Goal: Task Accomplishment & Management: Complete application form

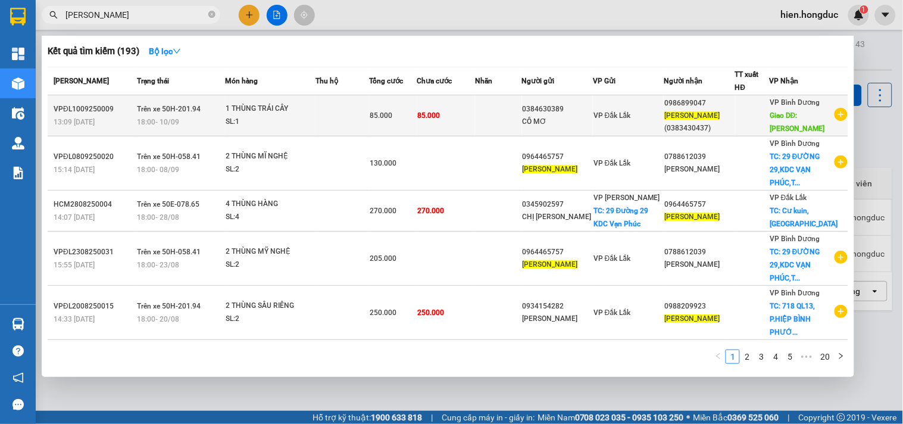
type input "[PERSON_NAME]"
click at [836, 117] on icon "plus-circle" at bounding box center [840, 114] width 13 height 13
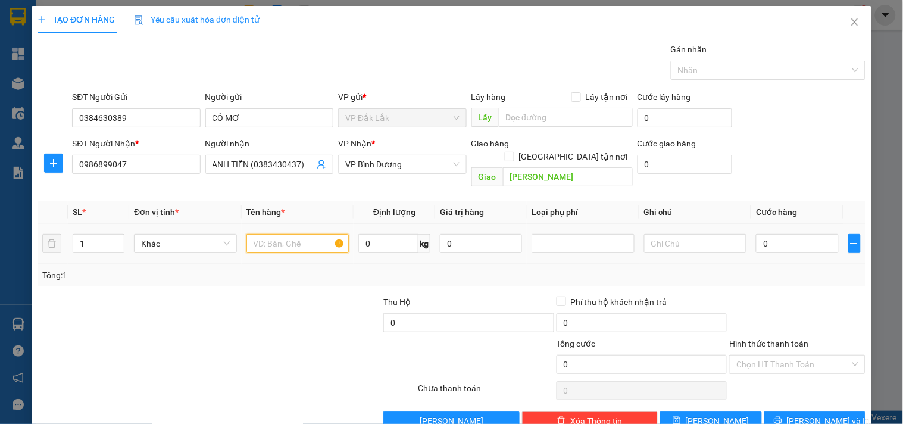
click at [296, 234] on input "text" at bounding box center [297, 243] width 103 height 19
type input "1 THÙNG SẦU RIÊNG"
click at [376, 238] on input "0" at bounding box center [388, 243] width 60 height 19
type input "50"
click at [781, 234] on input "0" at bounding box center [797, 243] width 82 height 19
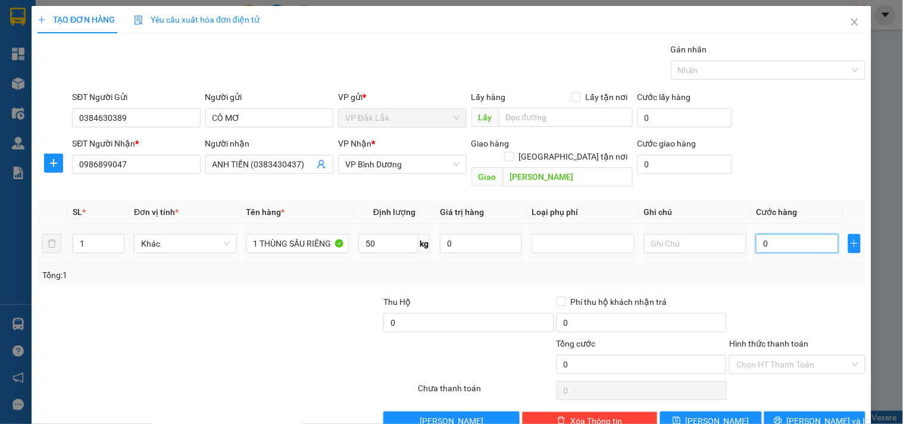
type input "7"
type input "75"
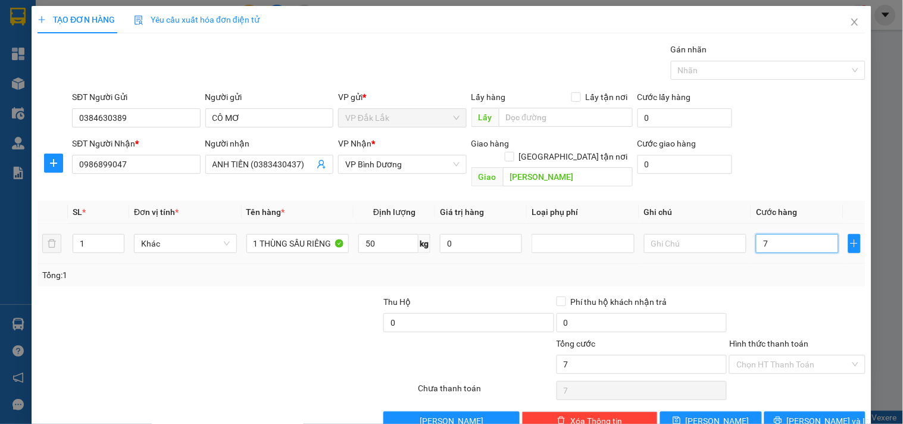
type input "75"
type input "750"
type input "7.500"
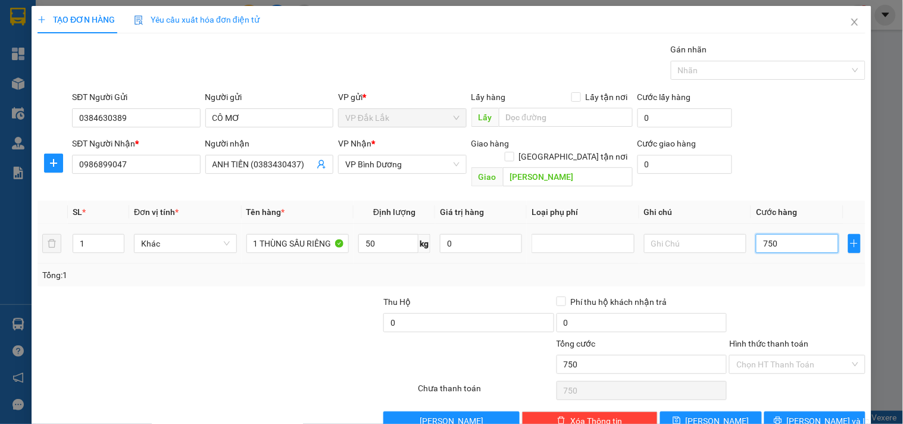
type input "7.500"
type input "75.000"
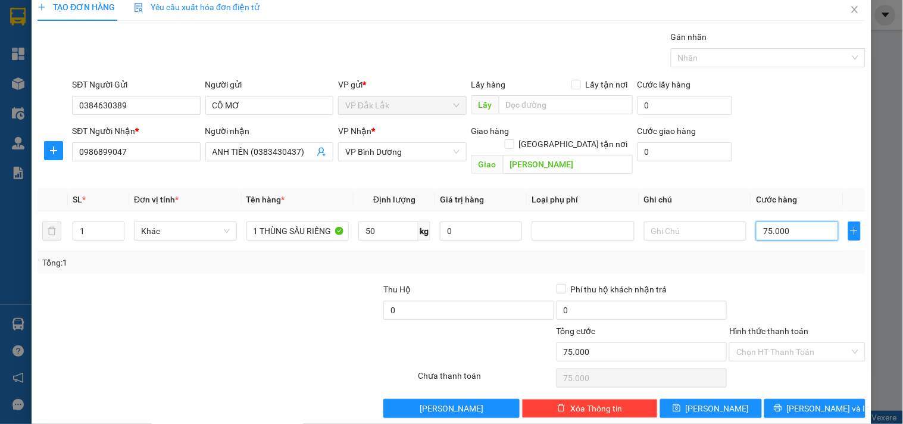
scroll to position [16, 0]
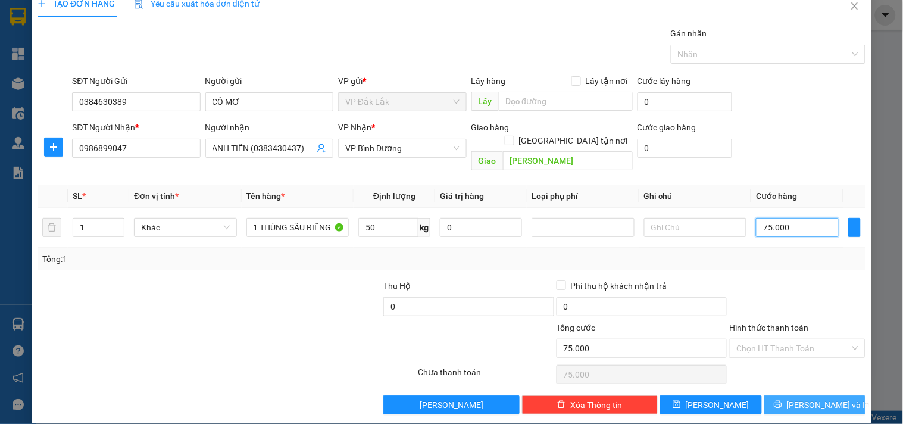
type input "75.000"
click at [803, 398] on span "[PERSON_NAME] và In" at bounding box center [828, 404] width 83 height 13
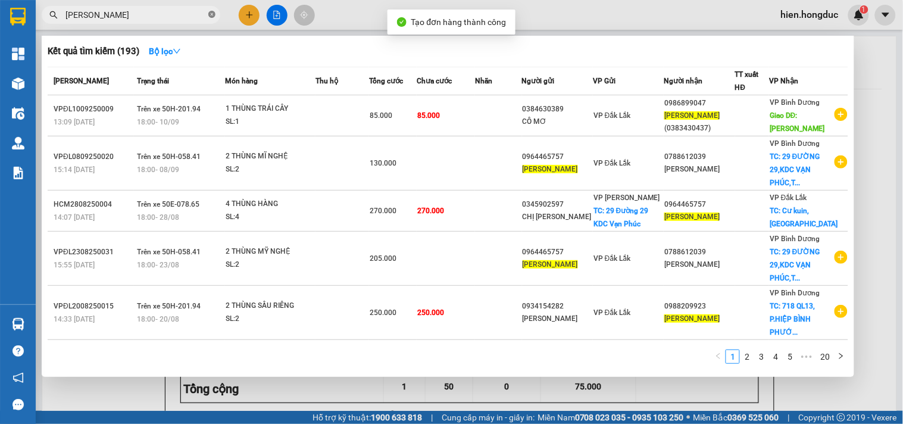
click at [215, 13] on icon "close-circle" at bounding box center [211, 14] width 7 height 7
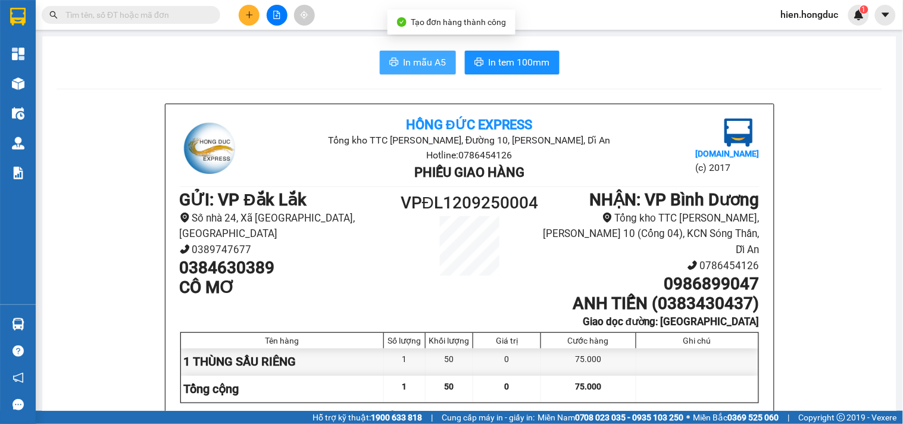
click at [395, 63] on button "In mẫu A5" at bounding box center [418, 63] width 76 height 24
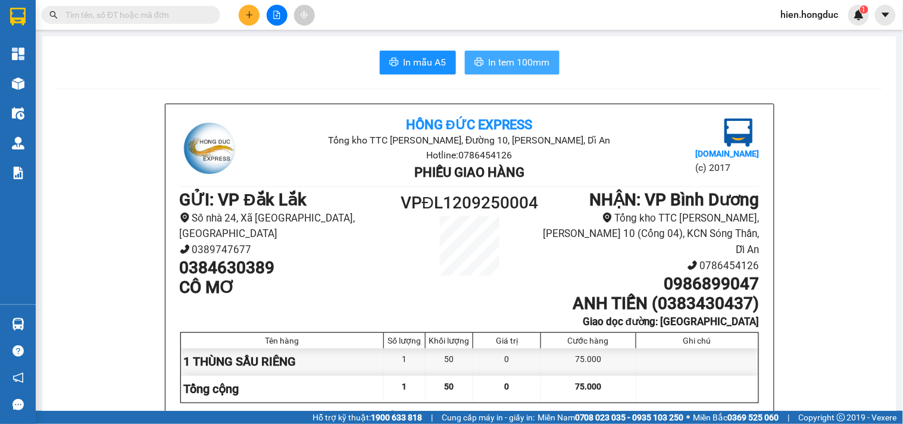
click at [514, 60] on span "In tem 100mm" at bounding box center [519, 62] width 61 height 15
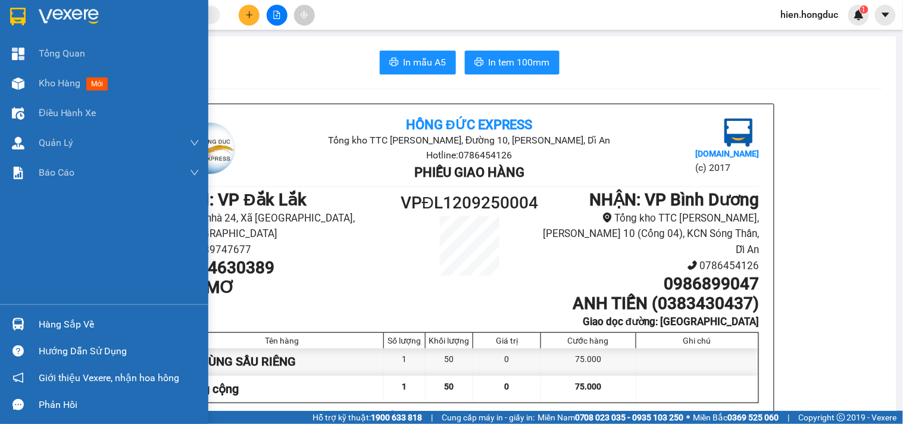
click at [49, 18] on img at bounding box center [69, 17] width 60 height 18
